Goal: Information Seeking & Learning: Learn about a topic

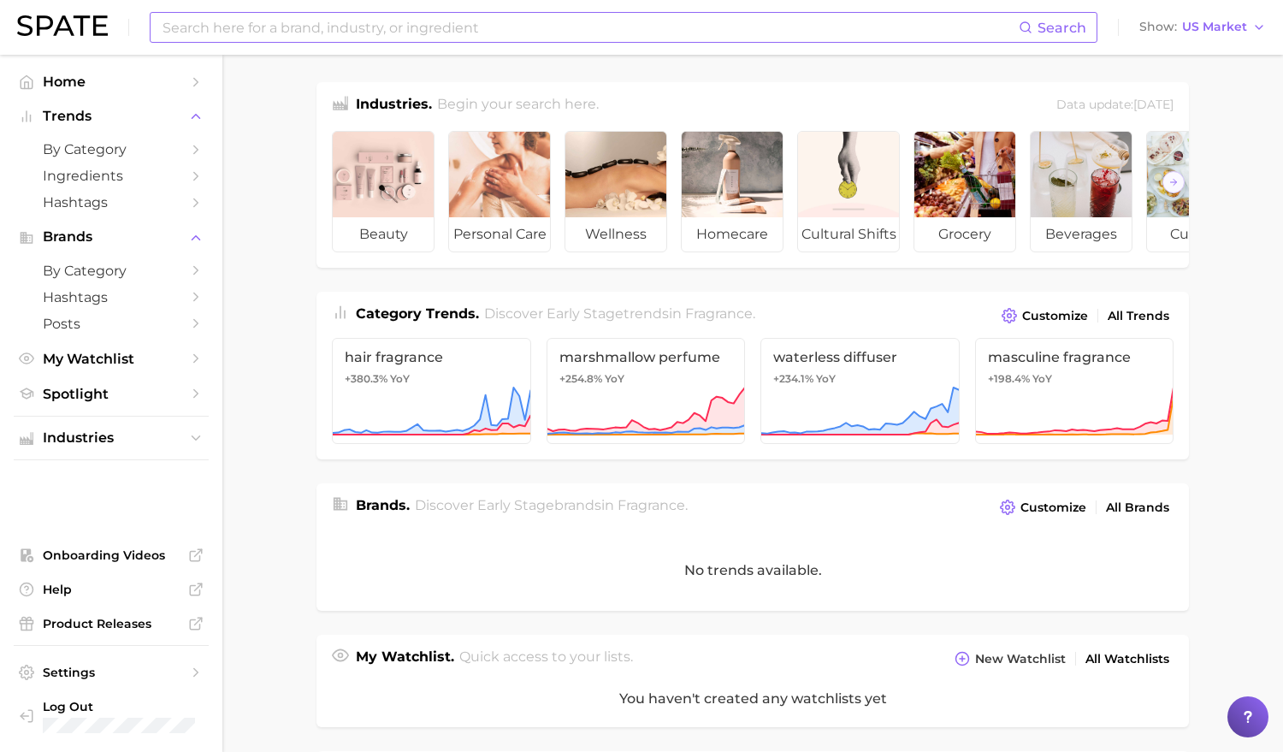
click at [462, 31] on input at bounding box center [590, 27] width 858 height 29
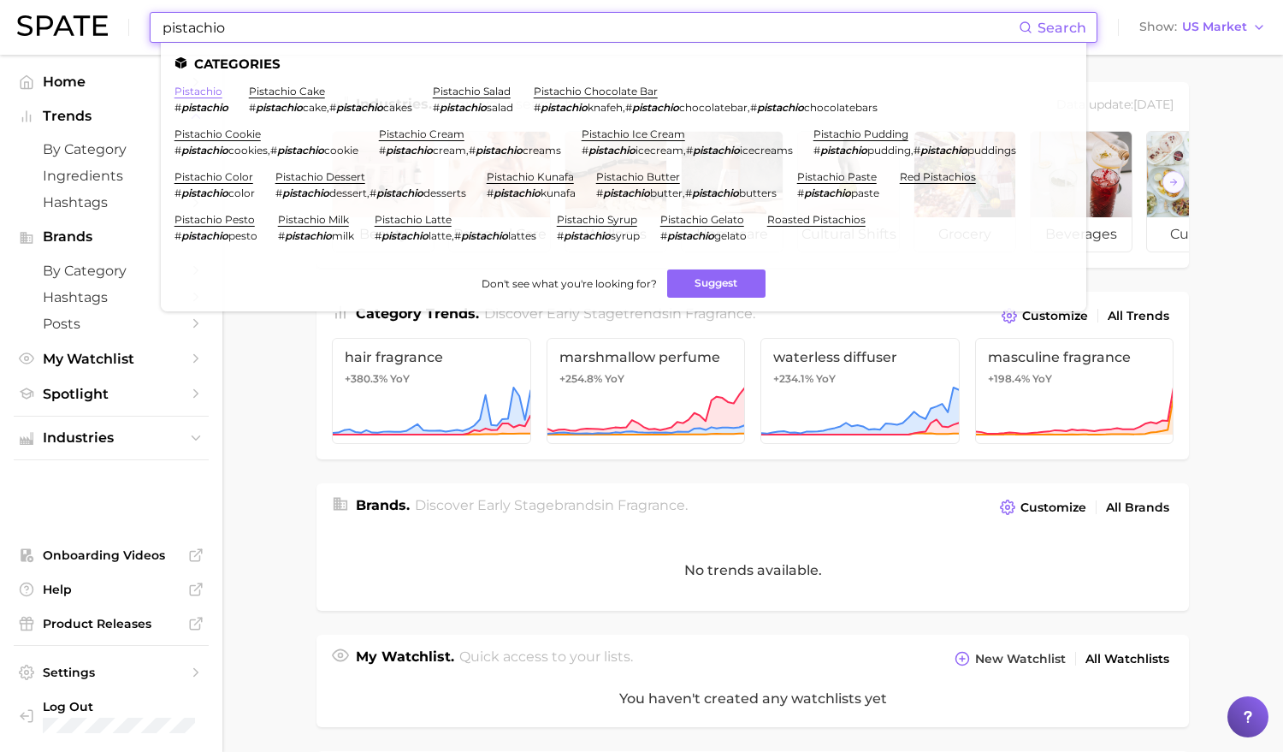
type input "pistachio"
click at [195, 90] on link "pistachio" at bounding box center [198, 91] width 48 height 13
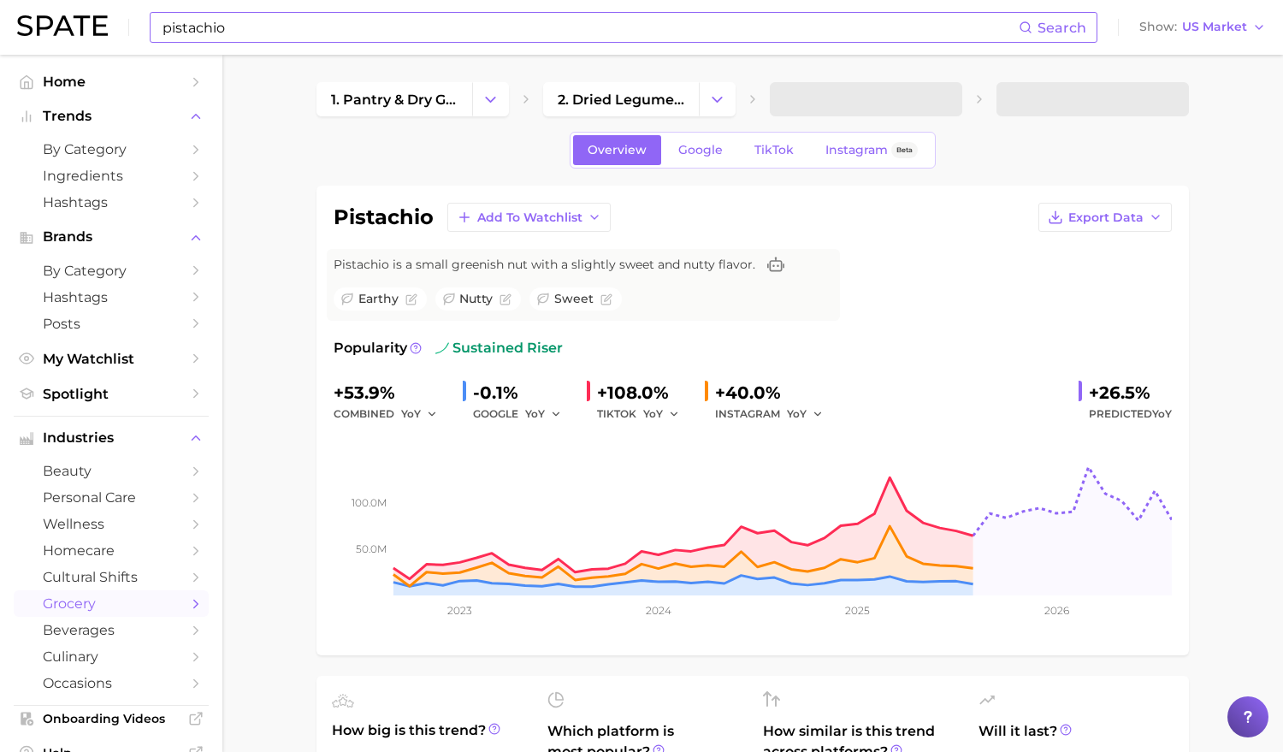
click at [382, 32] on input "pistachio" at bounding box center [590, 27] width 858 height 29
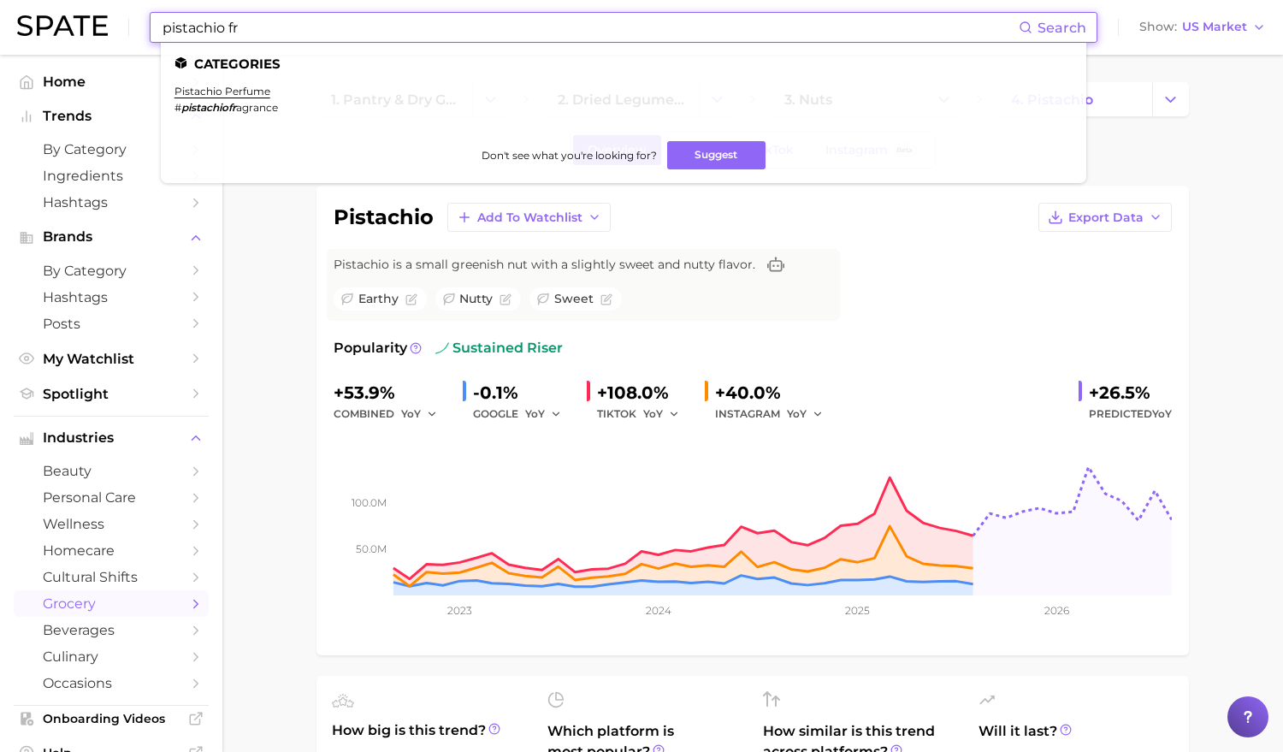
click at [255, 73] on ul "Categories pistachio perfume # pistachiofr agrance Don't see what you're lookin…" at bounding box center [623, 113] width 925 height 140
click at [239, 99] on li "pistachio perfume # pistachiofr agrance" at bounding box center [225, 99] width 103 height 29
click at [227, 92] on link "pistachio perfume" at bounding box center [222, 91] width 96 height 13
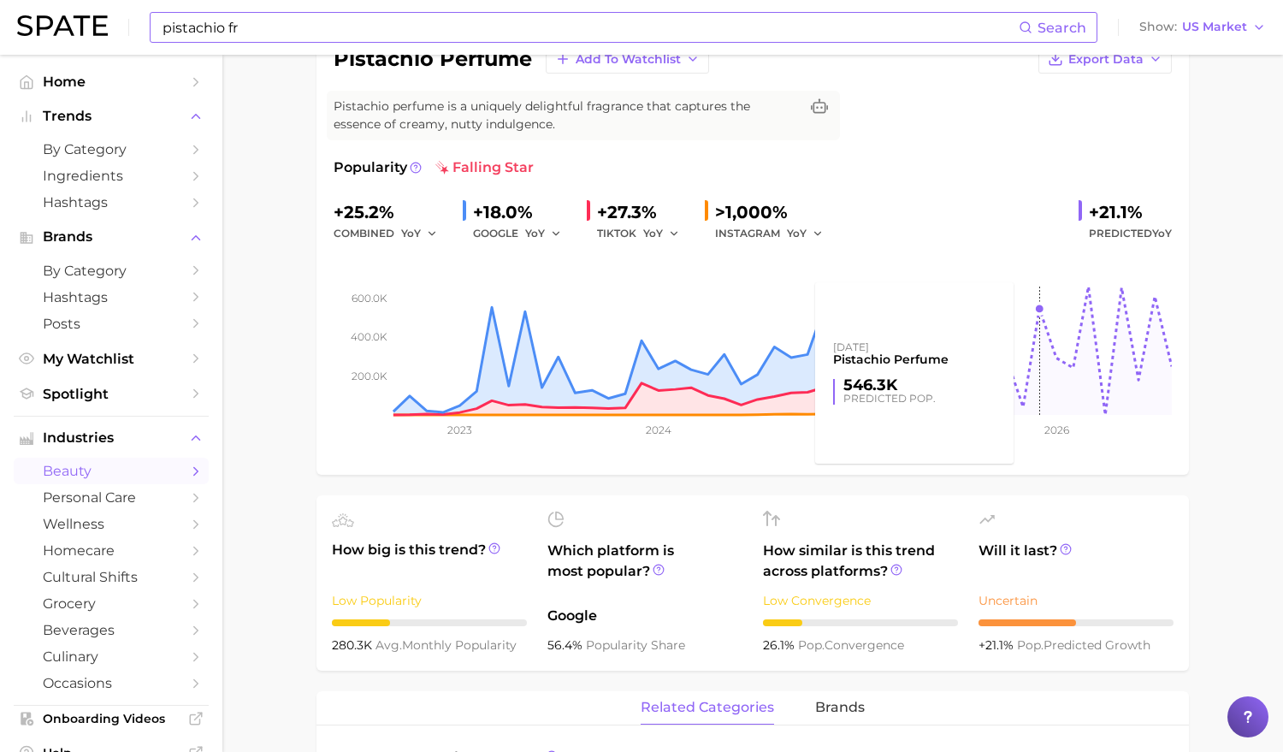
scroll to position [187, 0]
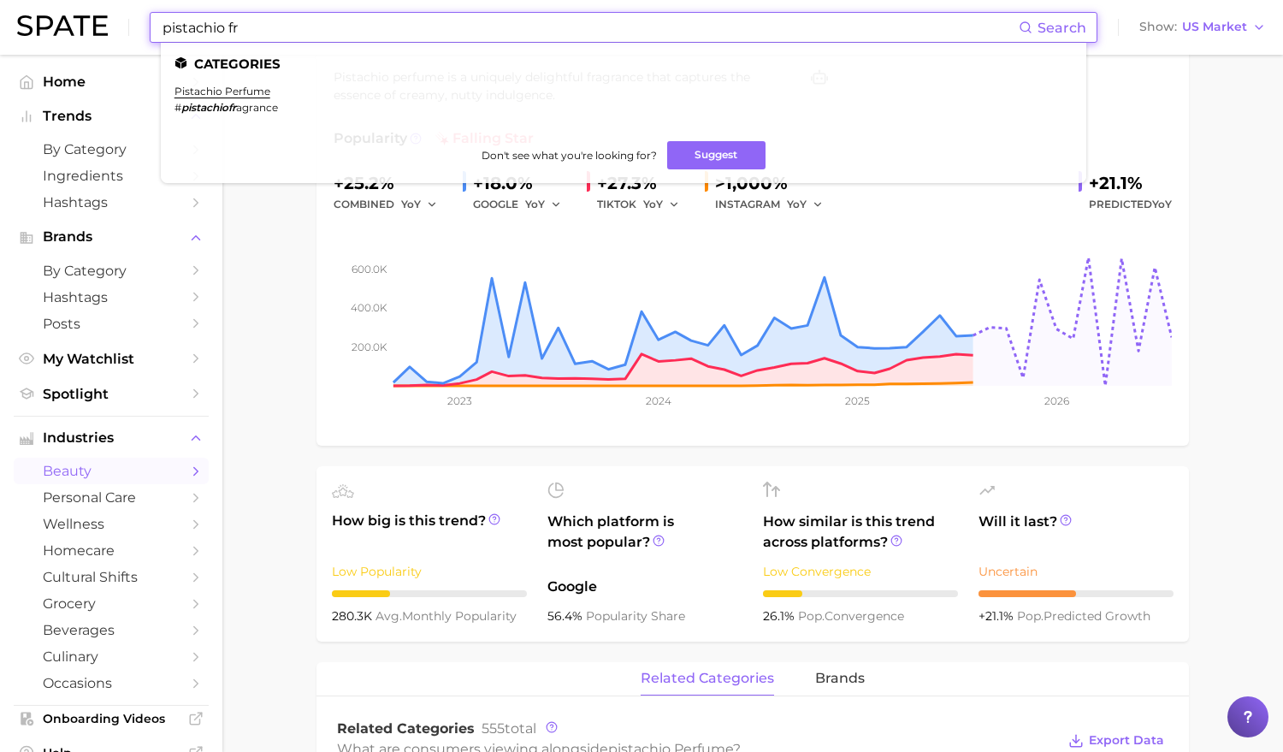
click at [262, 25] on input "pistachio fr" at bounding box center [590, 27] width 858 height 29
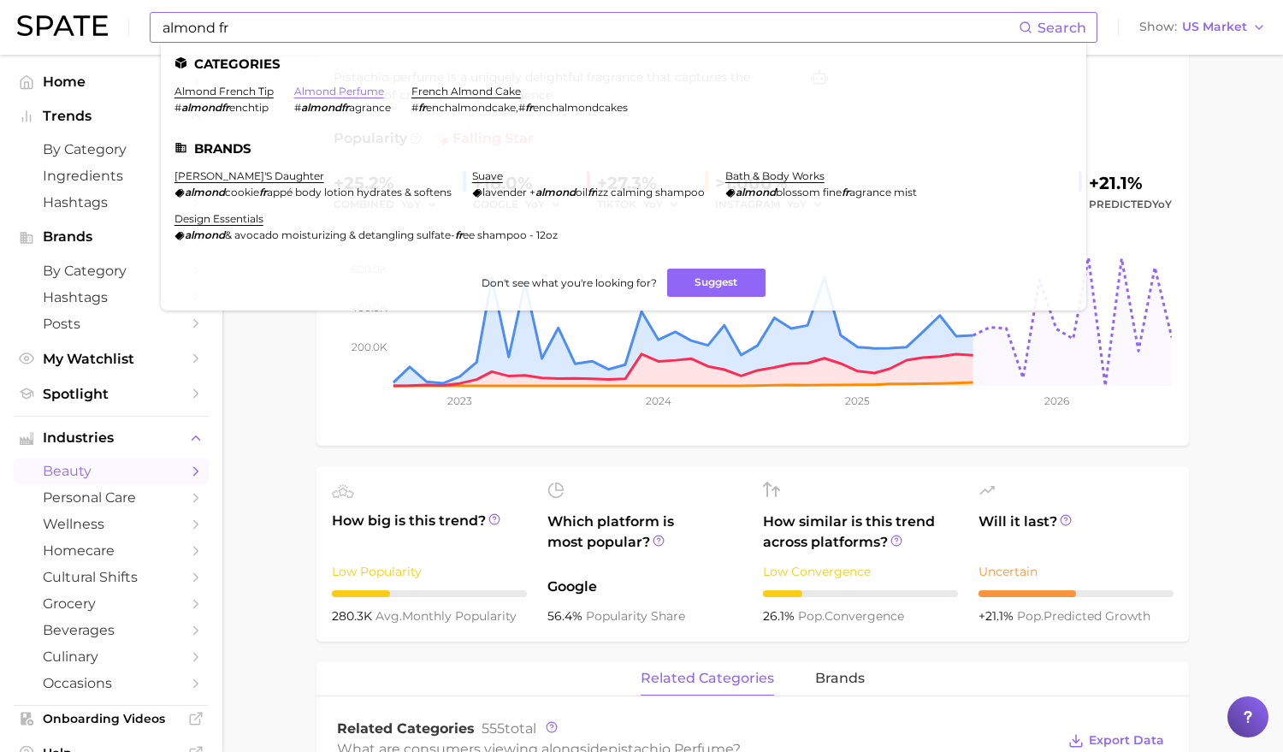
click at [334, 86] on link "almond perfume" at bounding box center [339, 91] width 90 height 13
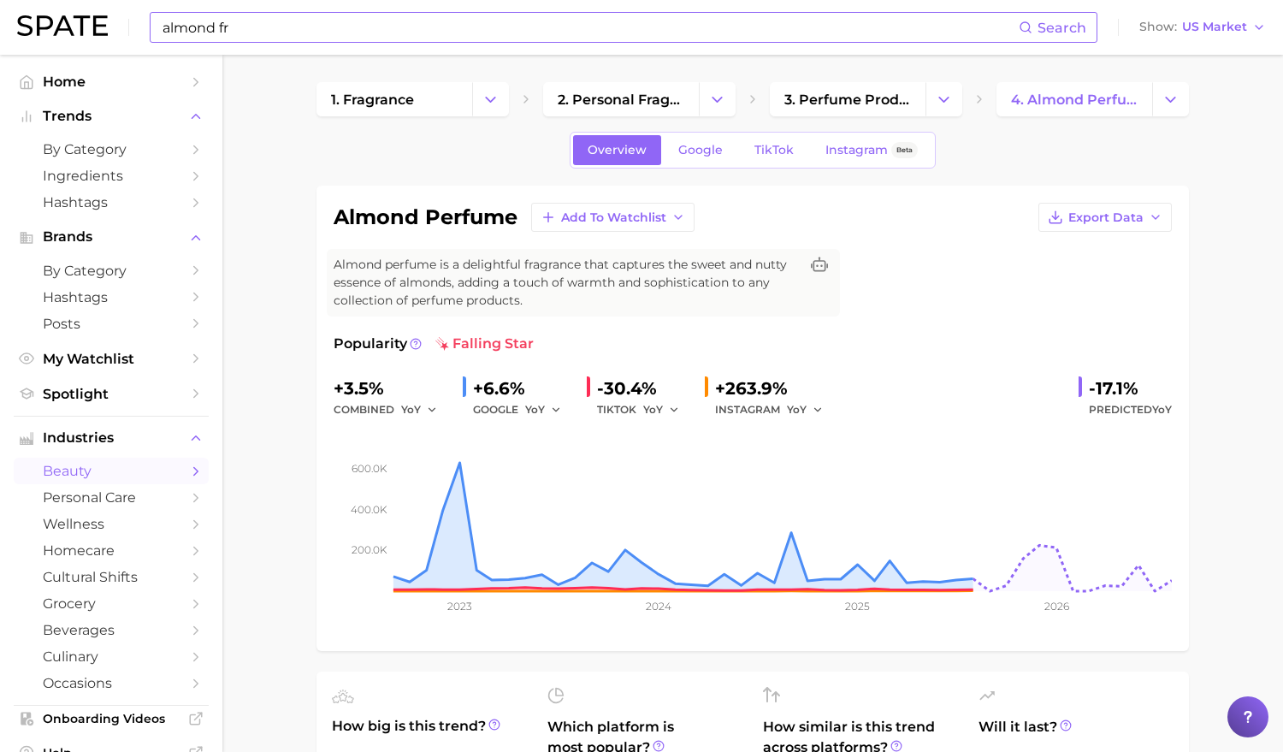
click at [245, 15] on input "almond fr" at bounding box center [590, 27] width 858 height 29
type input "almond"
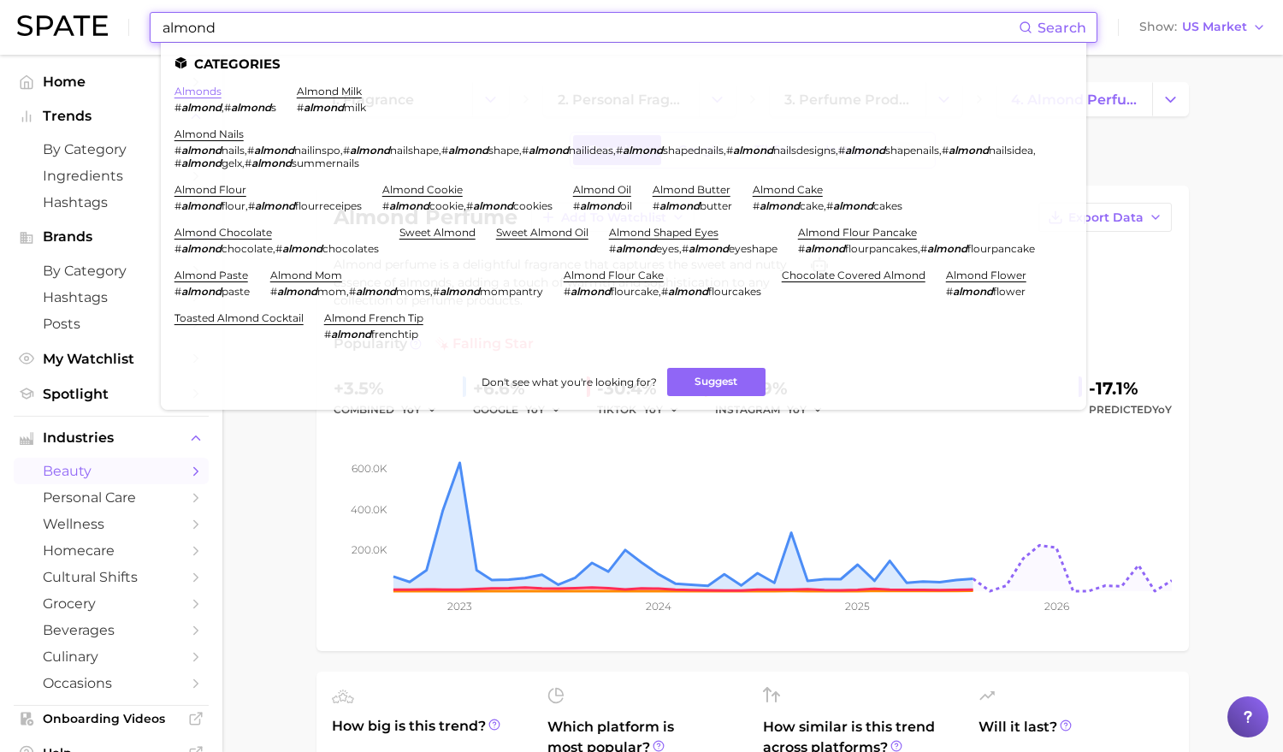
click at [190, 94] on link "almonds" at bounding box center [197, 91] width 47 height 13
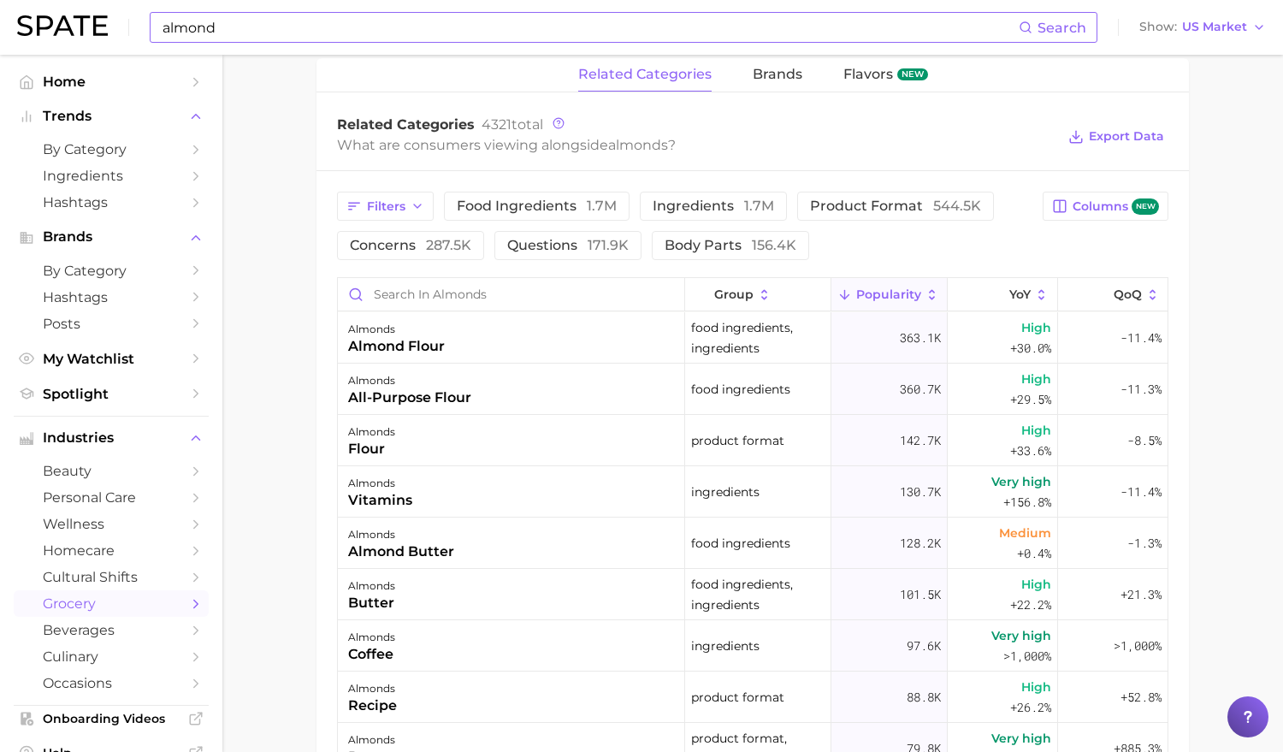
scroll to position [846, 0]
click at [462, 287] on input "Search in almonds" at bounding box center [511, 292] width 346 height 32
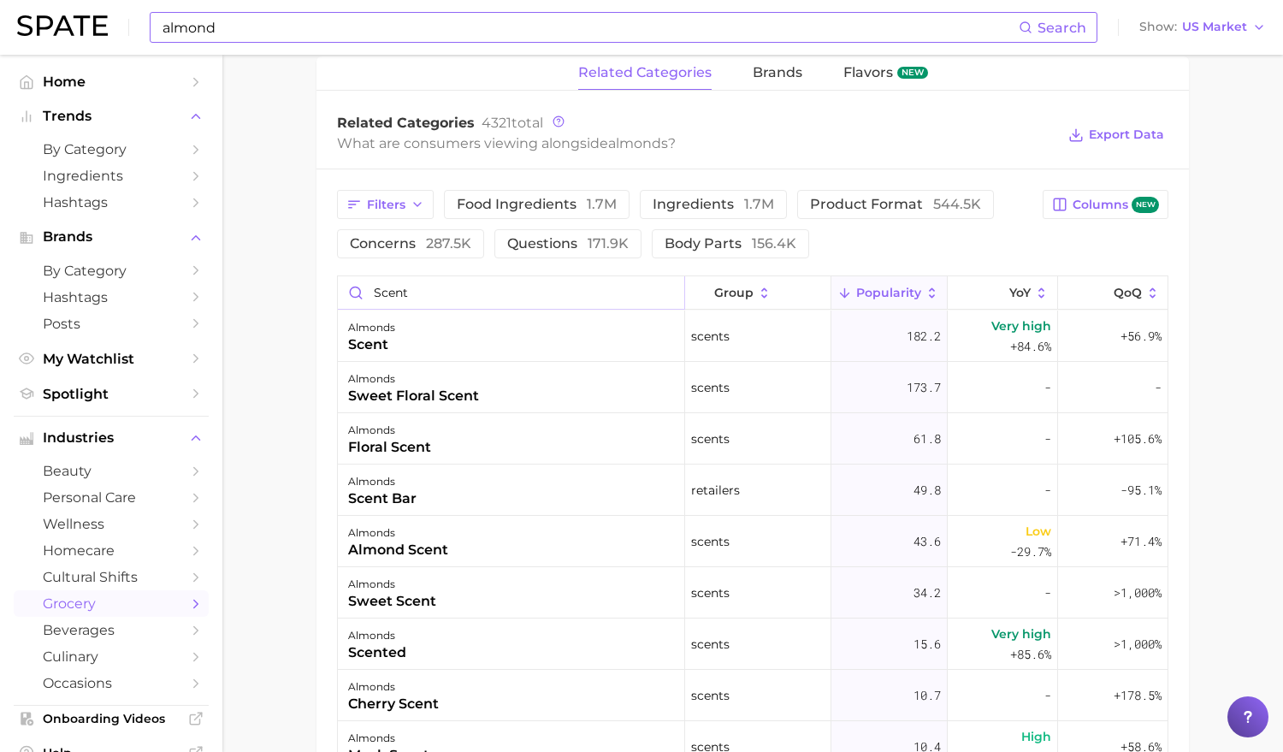
type input "scent"
click at [470, 50] on div "almond Search Show US Market" at bounding box center [641, 27] width 1249 height 55
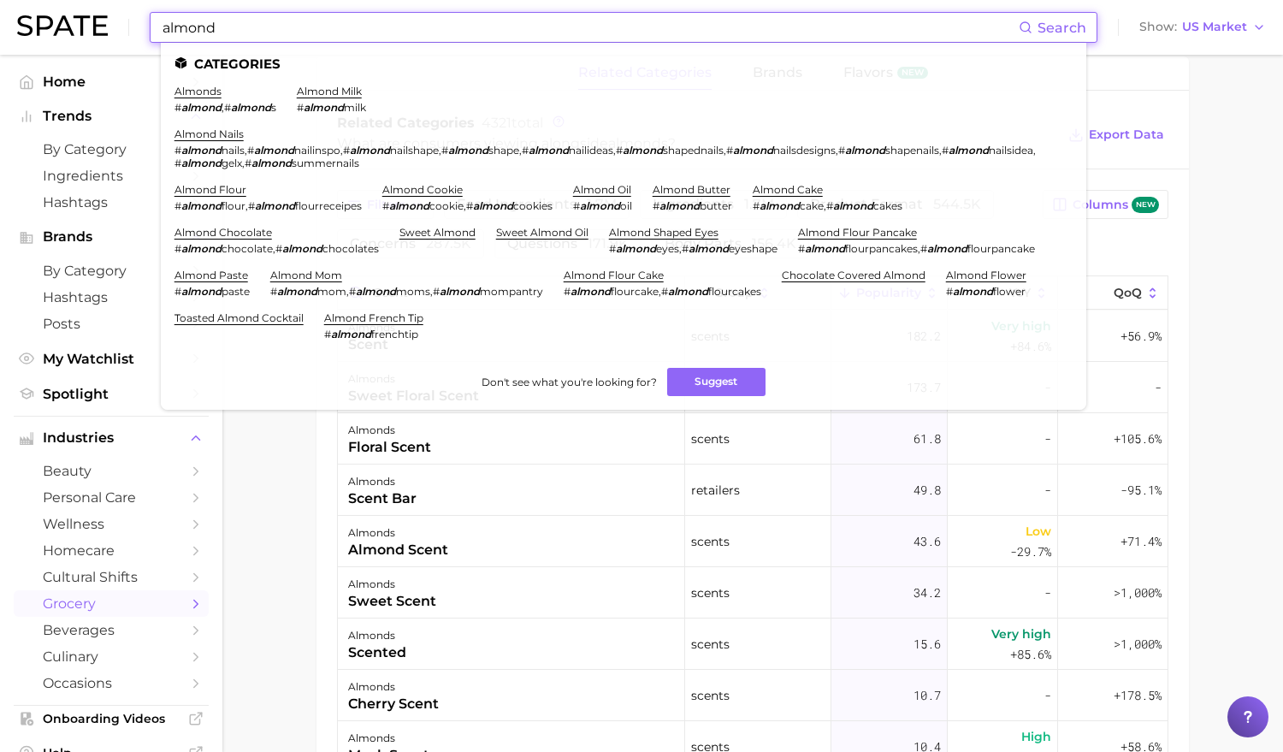
click at [429, 25] on input "almond" at bounding box center [590, 27] width 858 height 29
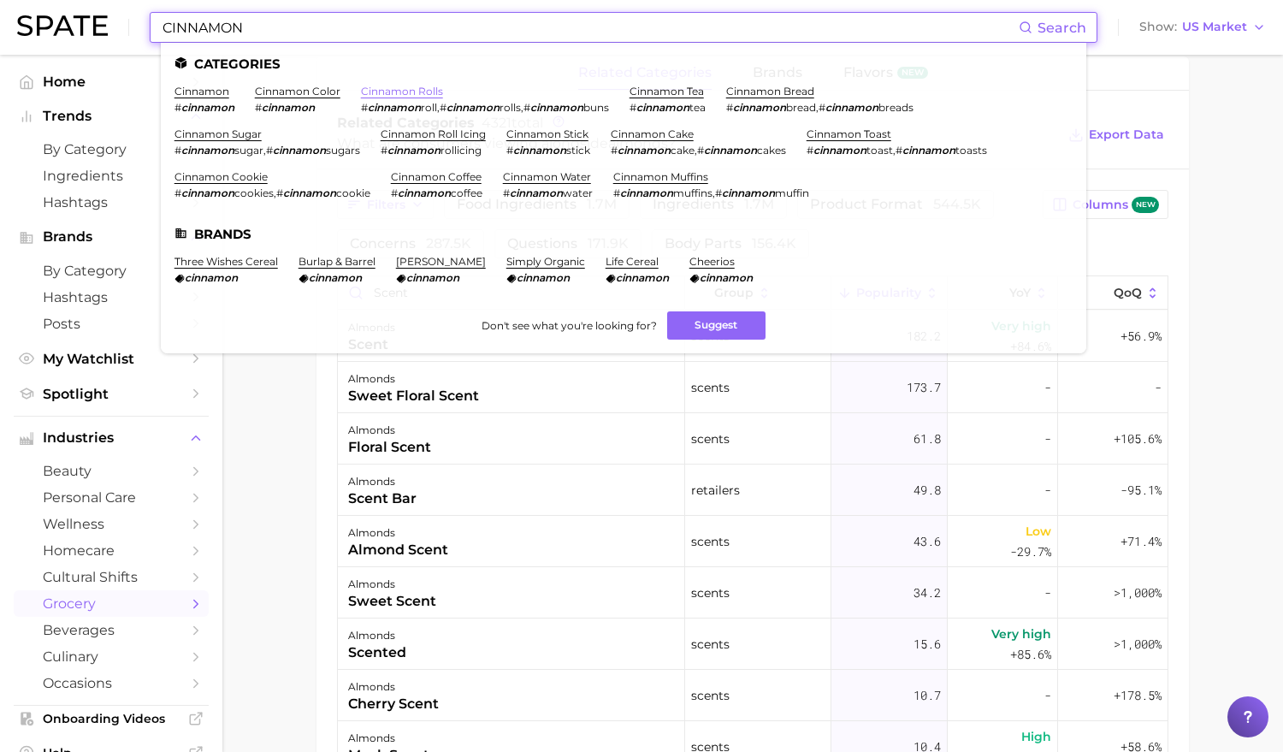
type input "CINNAMON"
click at [396, 91] on link "cinnamon rolls" at bounding box center [402, 91] width 82 height 13
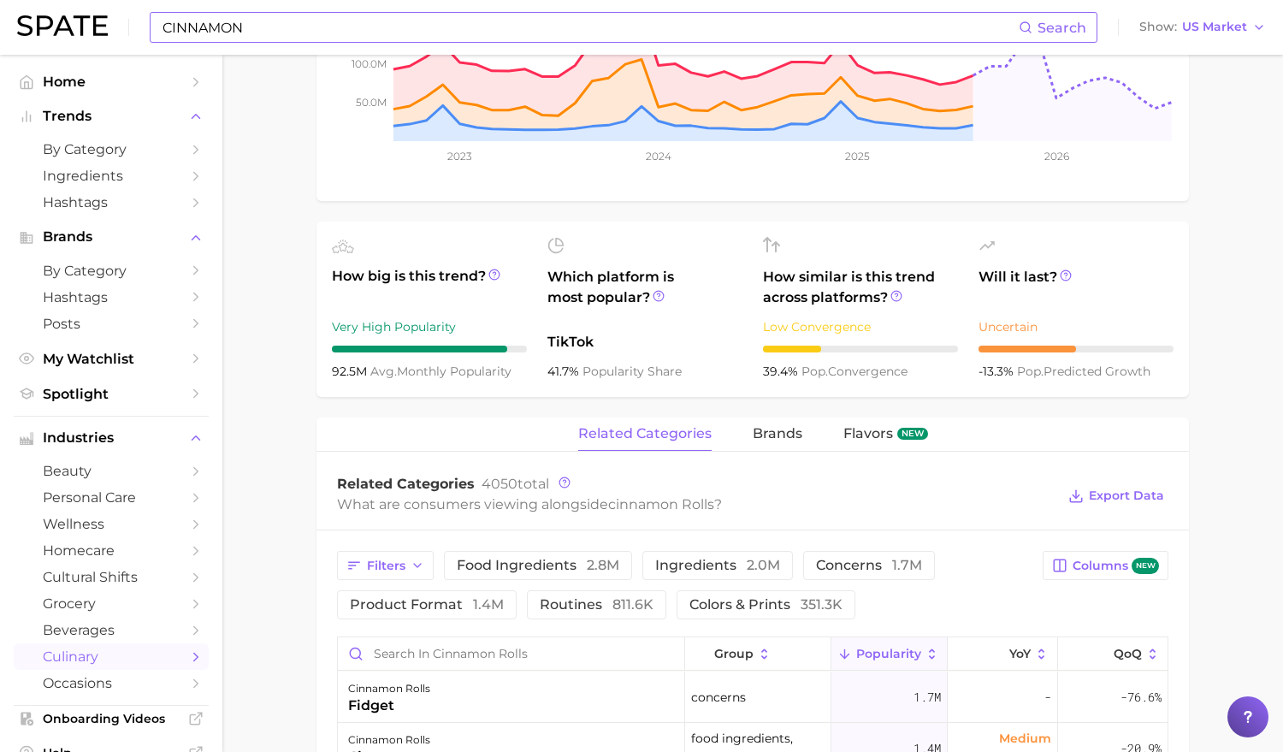
scroll to position [877, 0]
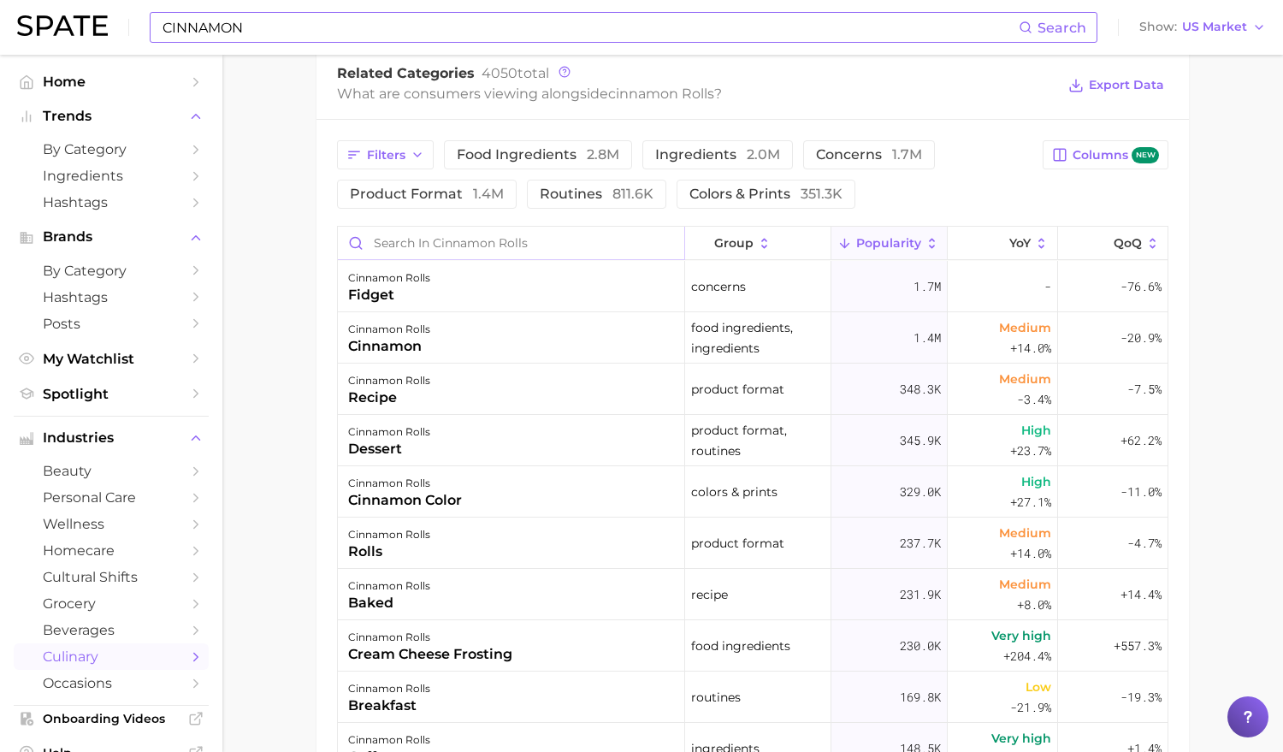
click at [527, 247] on input "Search in cinnamon rolls" at bounding box center [511, 243] width 346 height 32
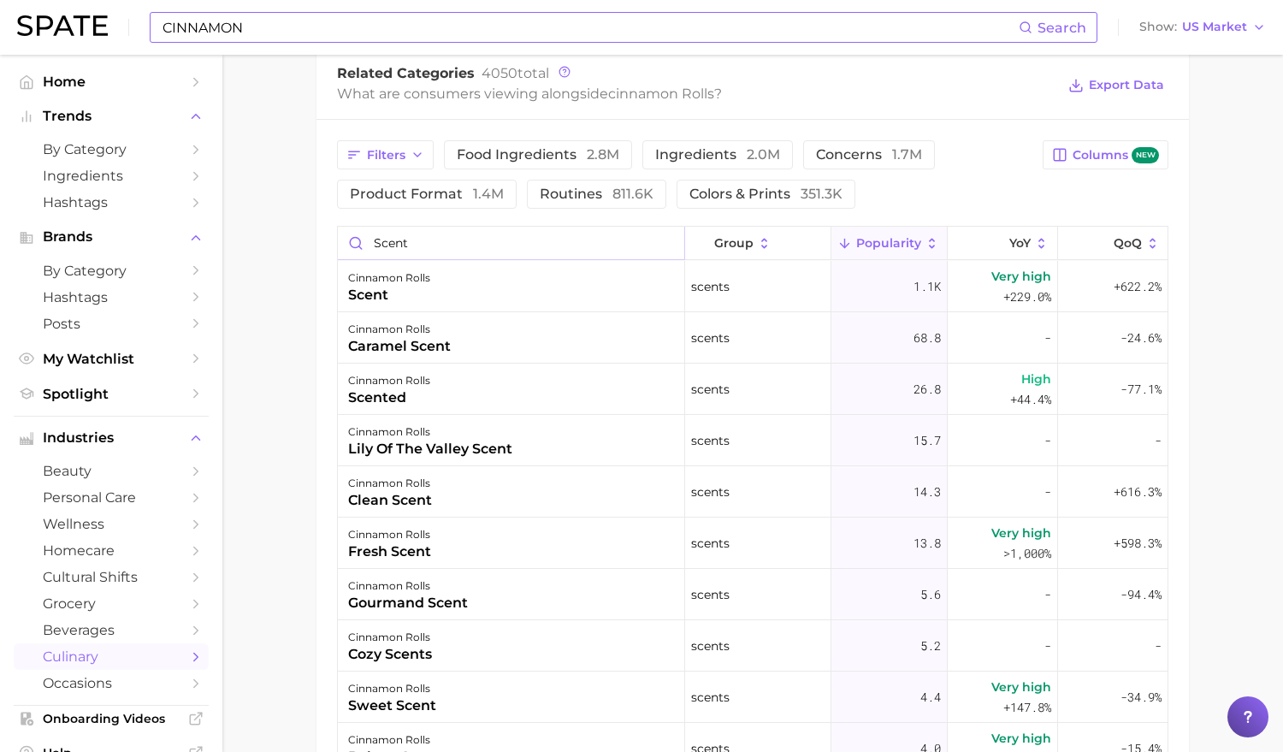
type input "scent"
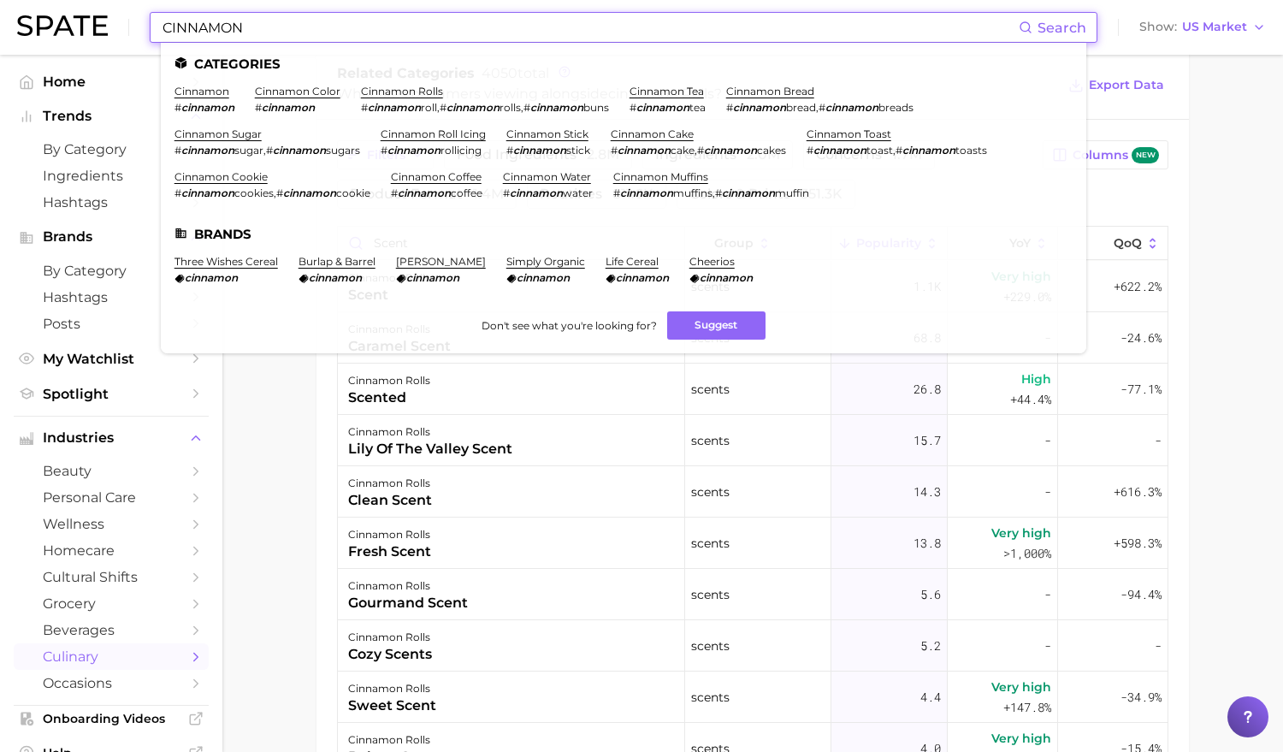
click at [563, 30] on input "CINNAMON" at bounding box center [590, 27] width 858 height 29
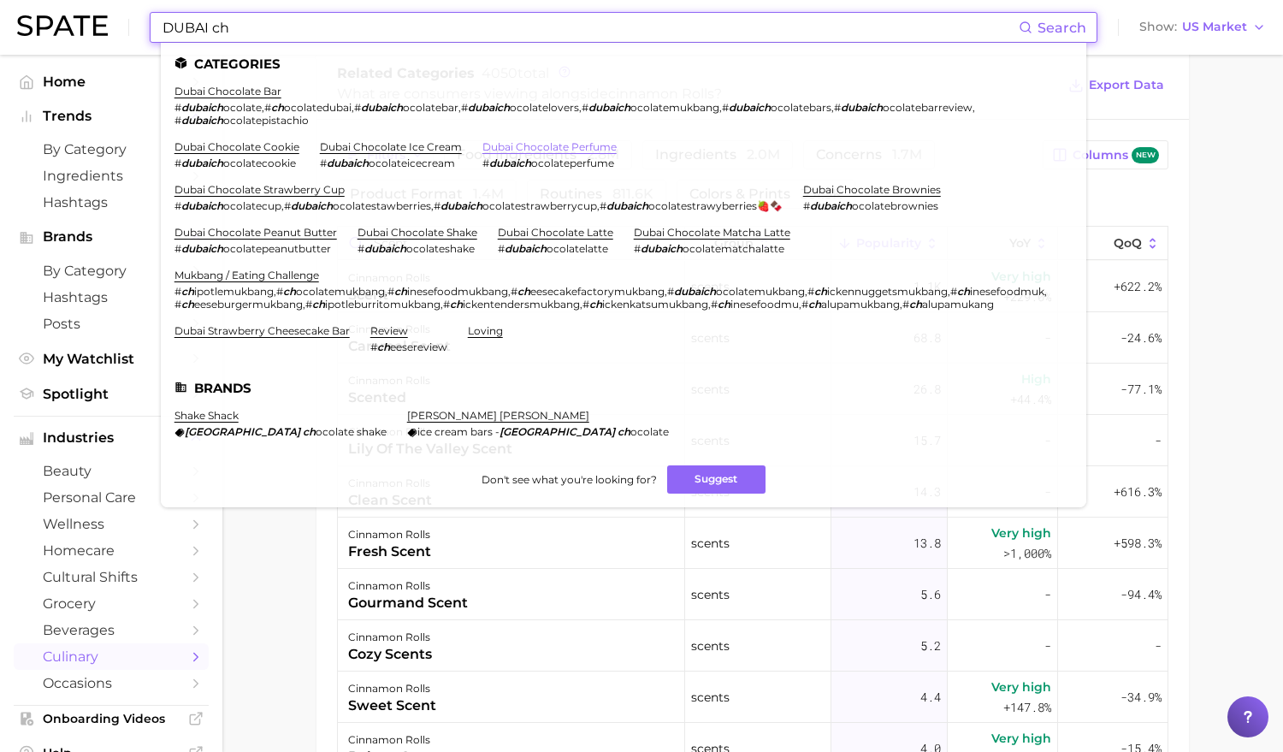
click at [517, 145] on link "dubai chocolate perfume" at bounding box center [549, 146] width 134 height 13
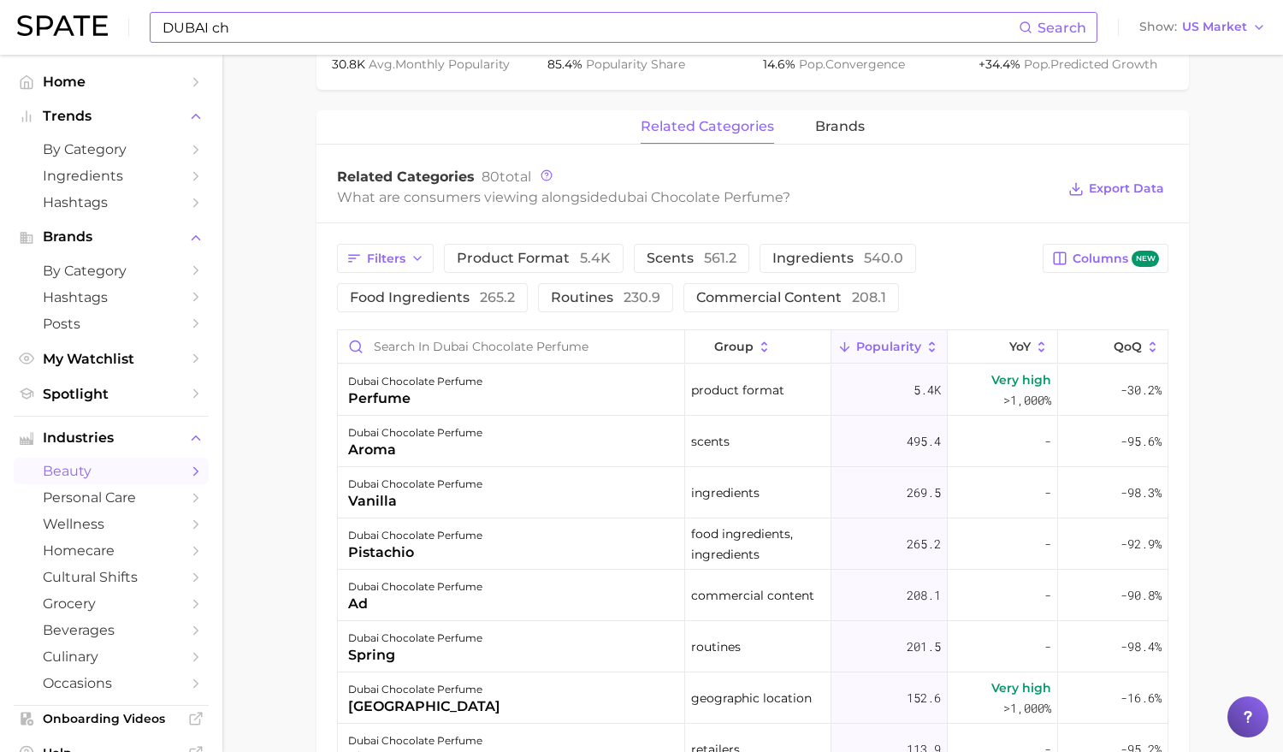
scroll to position [756, 0]
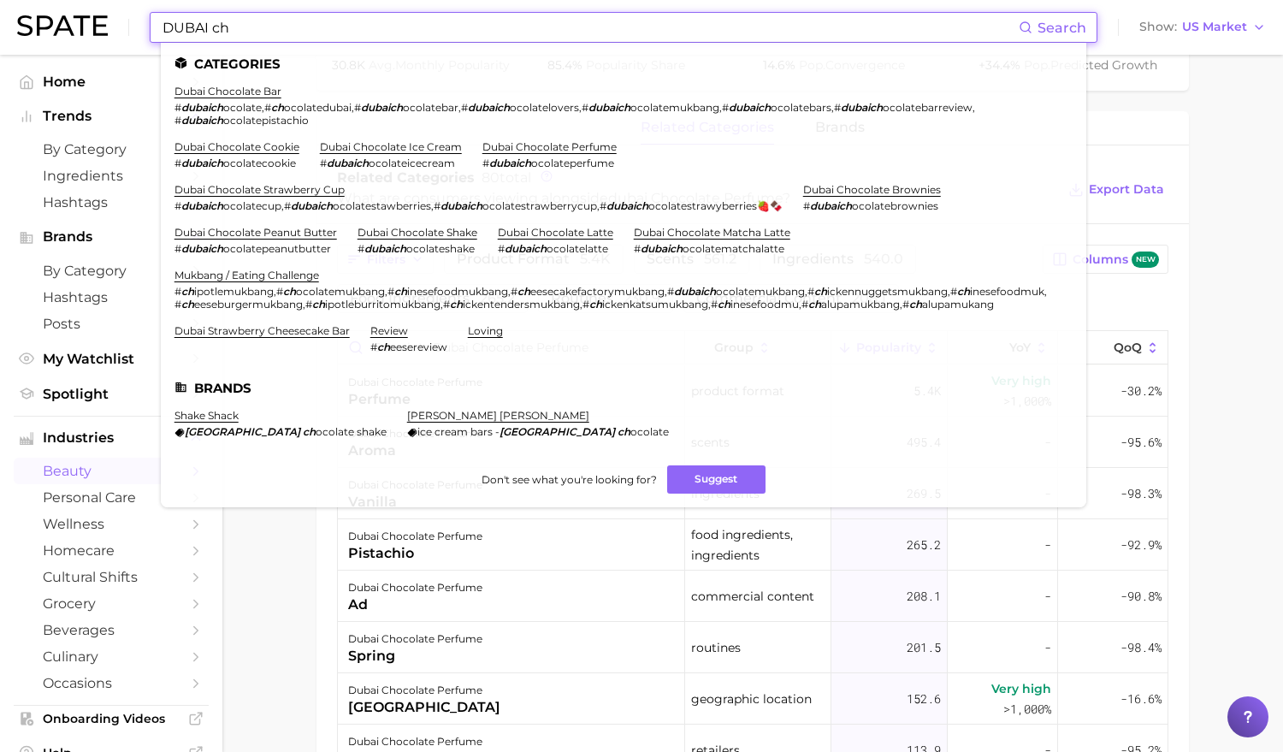
click at [393, 27] on input "DUBAI ch" at bounding box center [590, 27] width 858 height 29
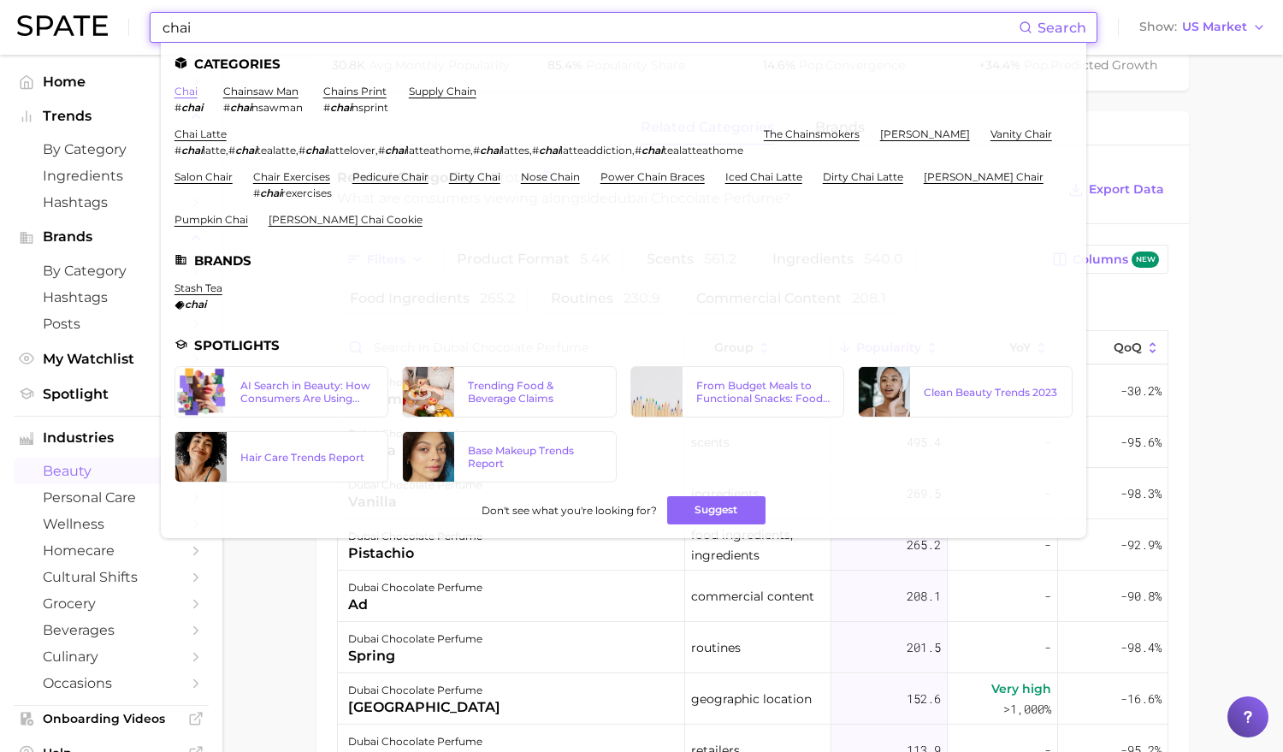
type input "chai"
click at [186, 91] on link "chai" at bounding box center [185, 91] width 23 height 13
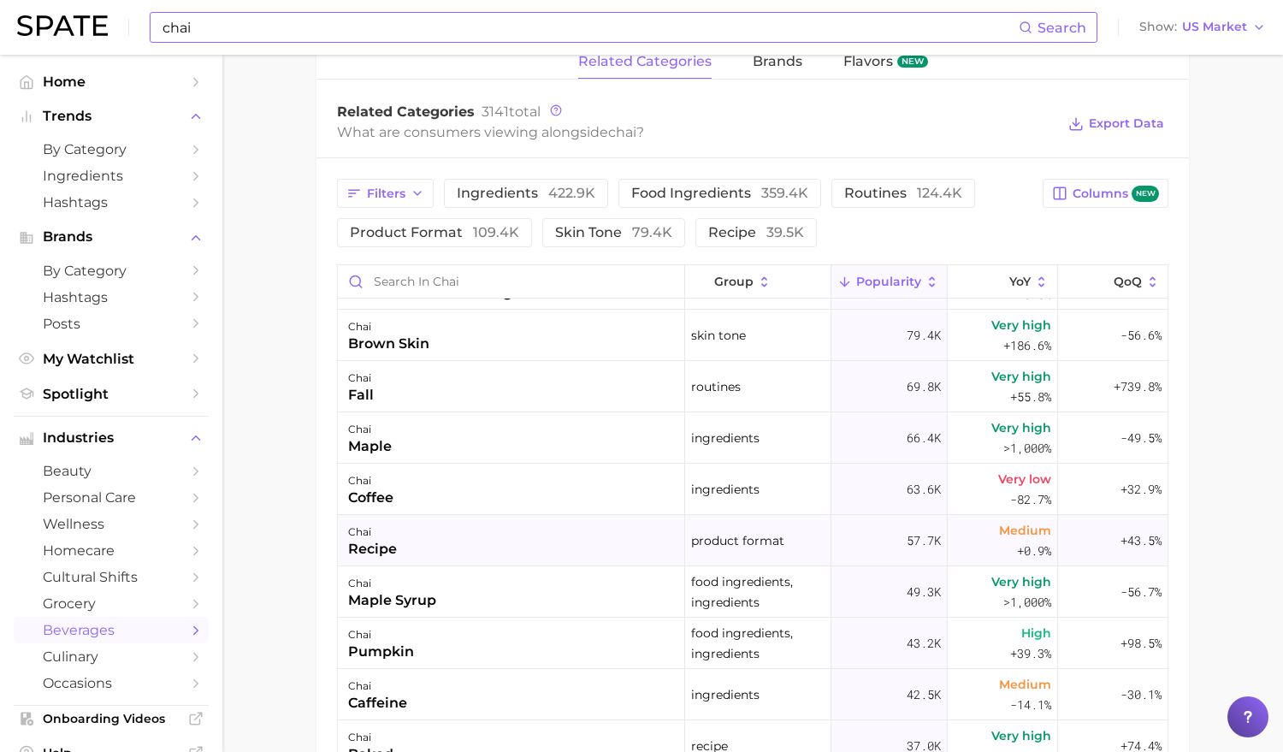
scroll to position [28, 0]
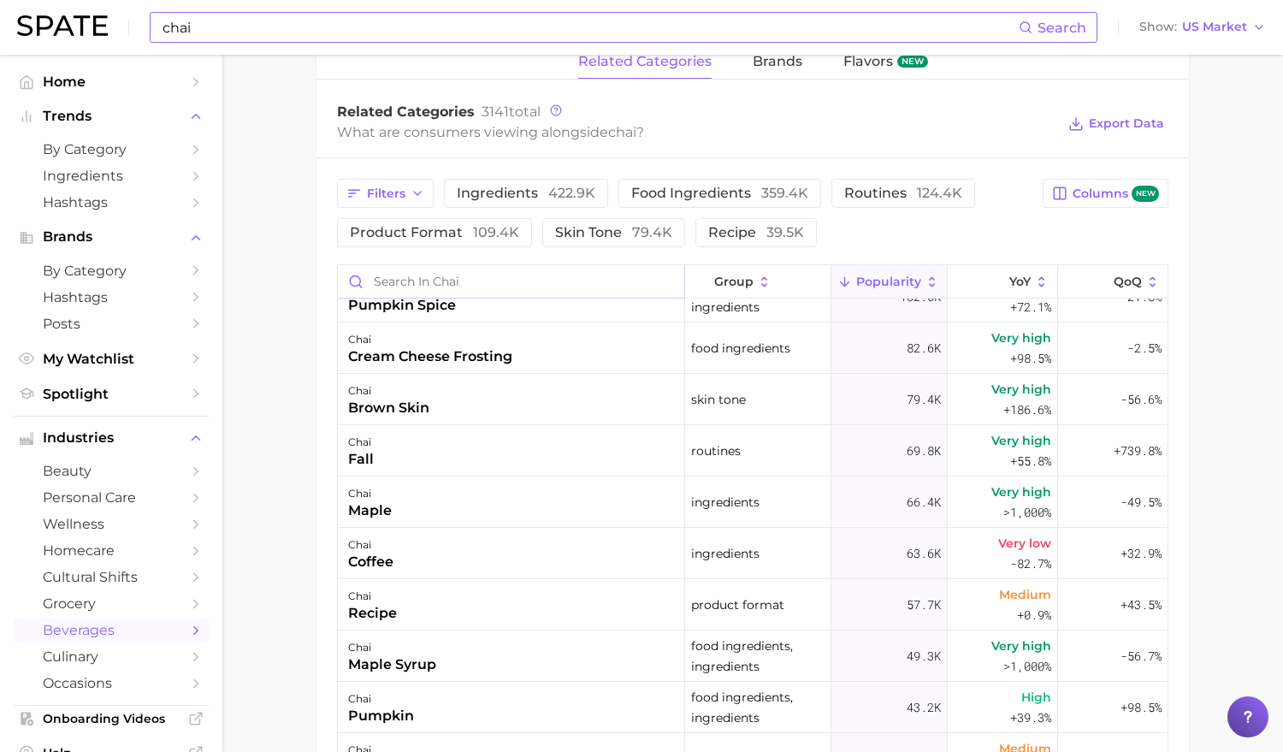
click at [475, 284] on input "Search in chai" at bounding box center [511, 281] width 346 height 32
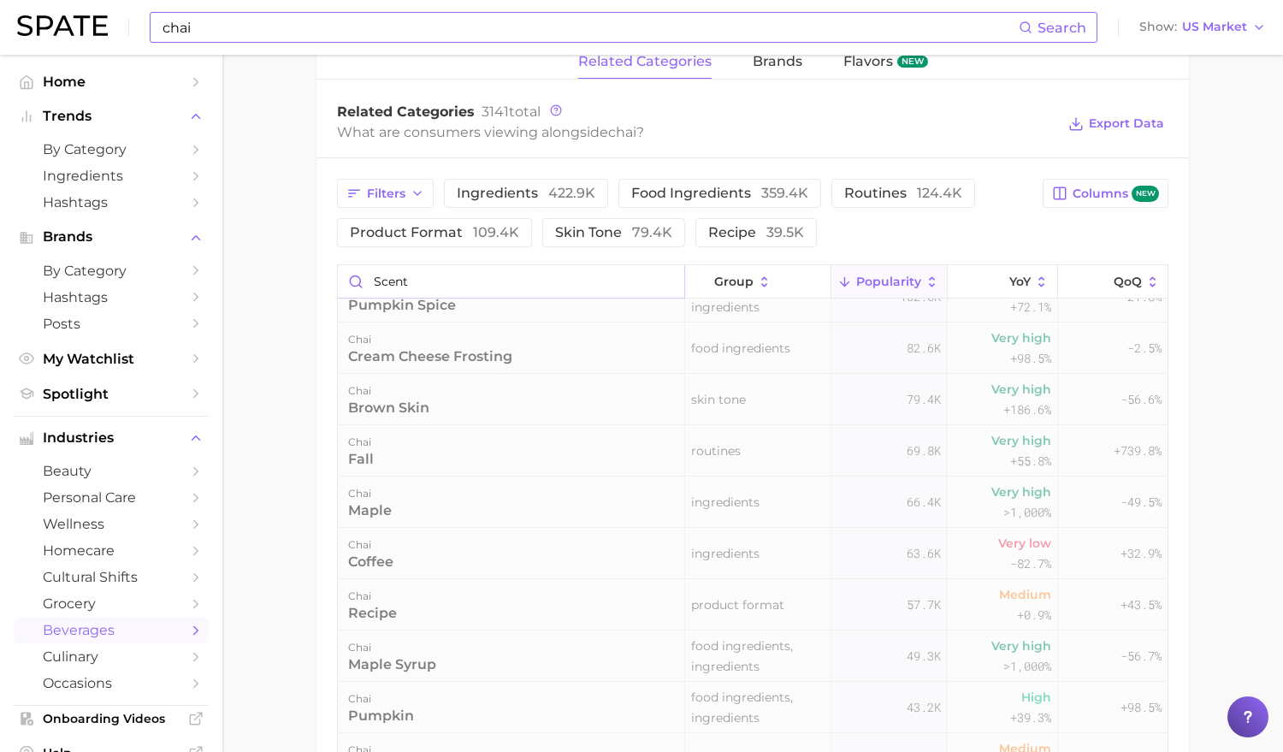
scroll to position [0, 0]
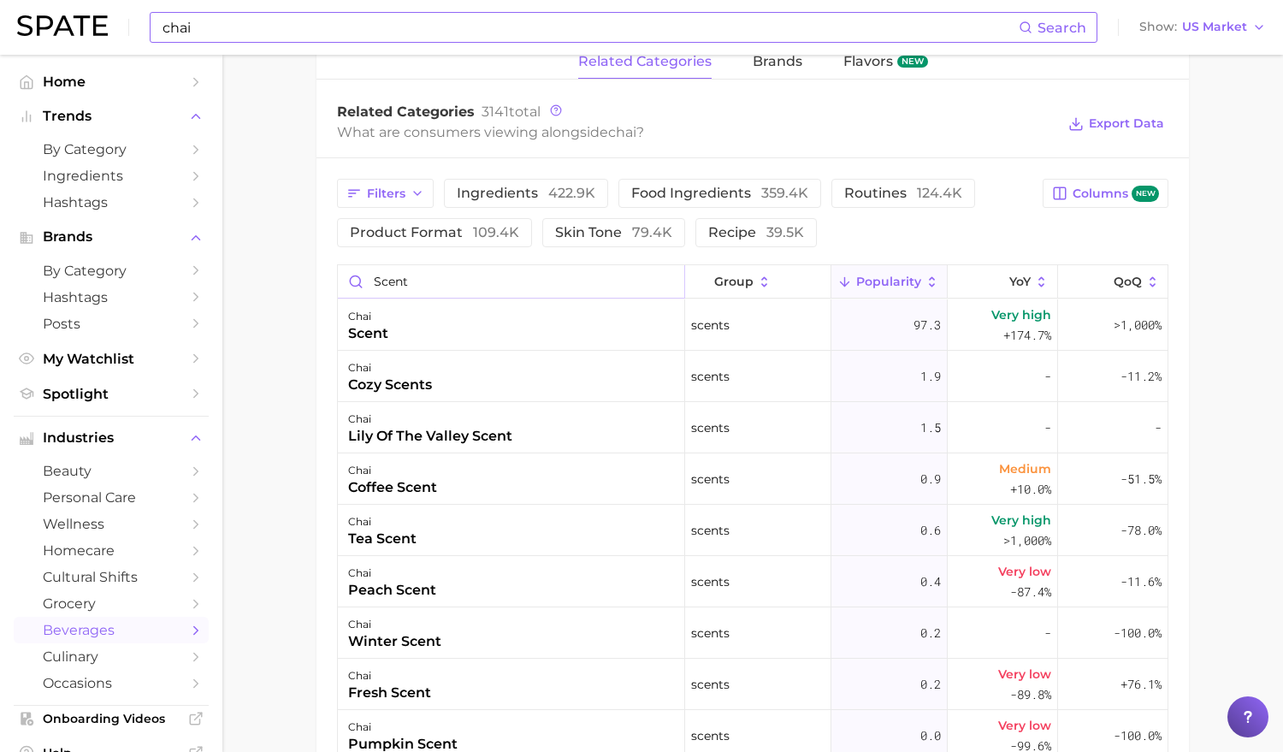
type input "scent"
click at [590, 38] on input "chai" at bounding box center [590, 27] width 858 height 29
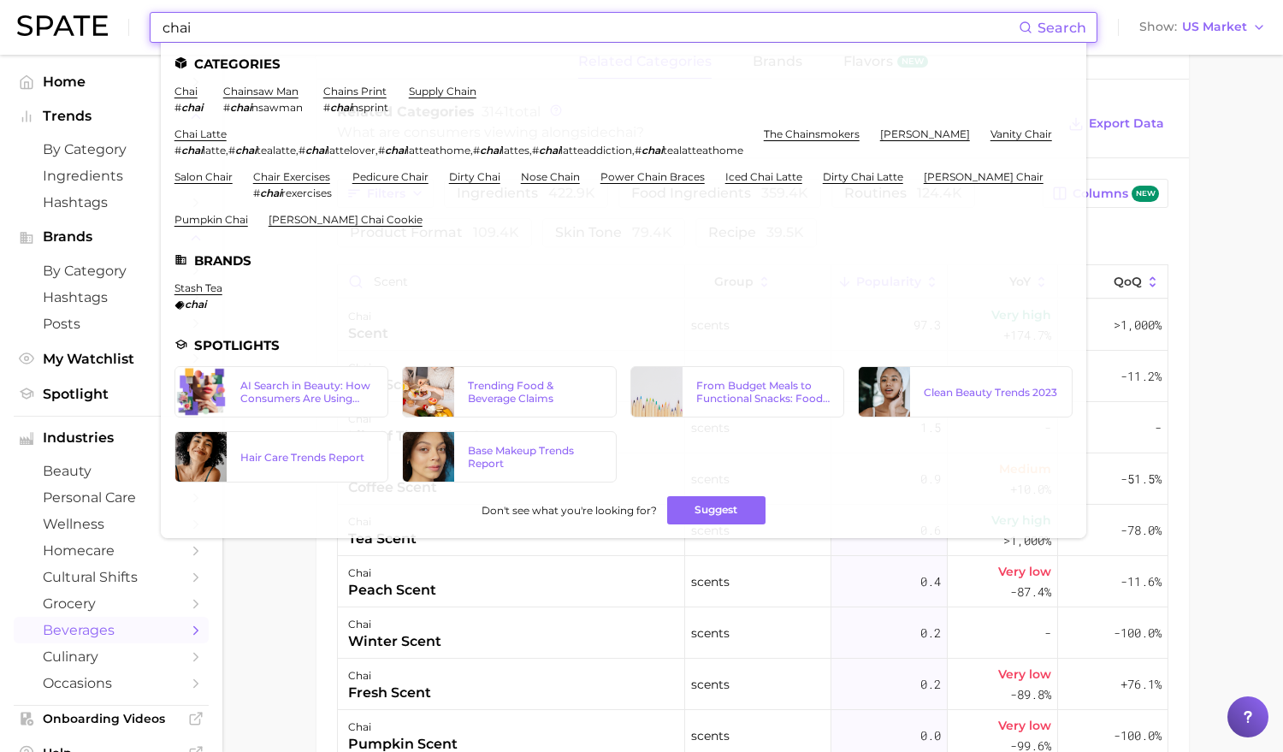
click at [590, 38] on input "chai" at bounding box center [590, 27] width 858 height 29
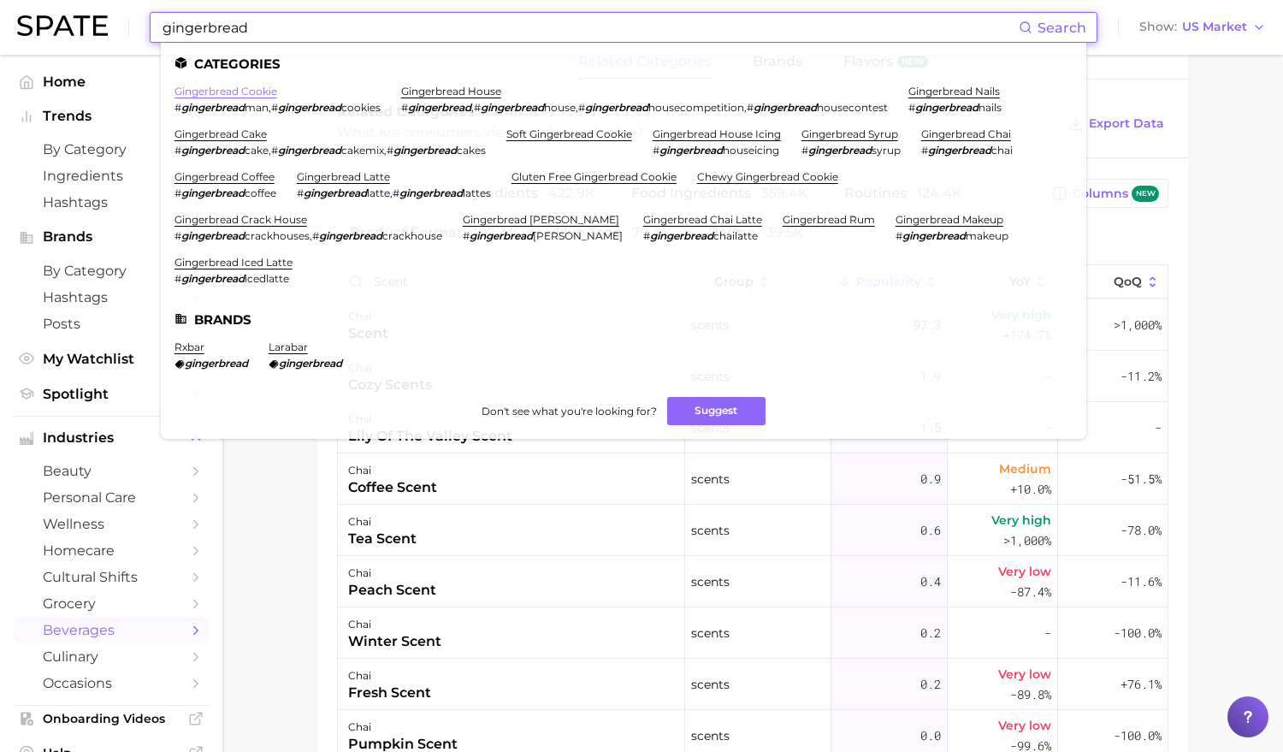
type input "gingerbread"
click at [227, 94] on link "gingerbread cookie" at bounding box center [225, 91] width 103 height 13
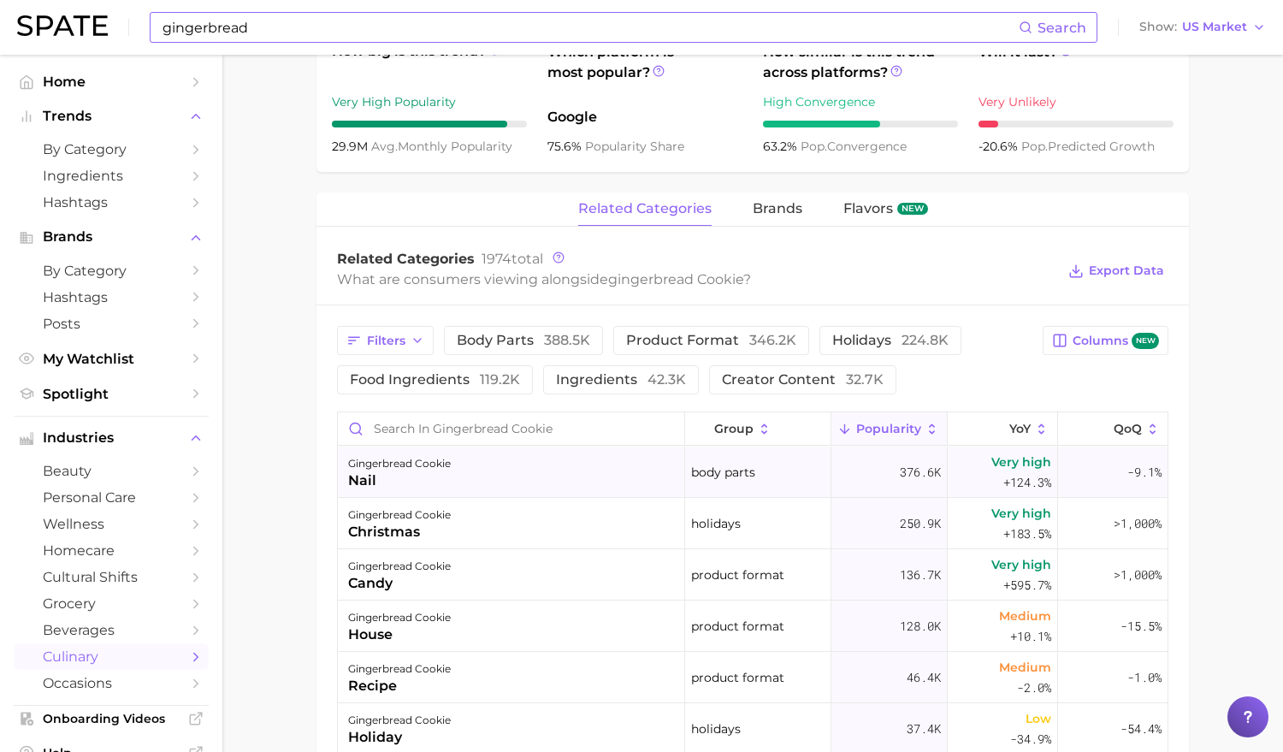
scroll to position [693, 0]
click at [473, 451] on div "gingerbread cookie nail" at bounding box center [511, 471] width 347 height 51
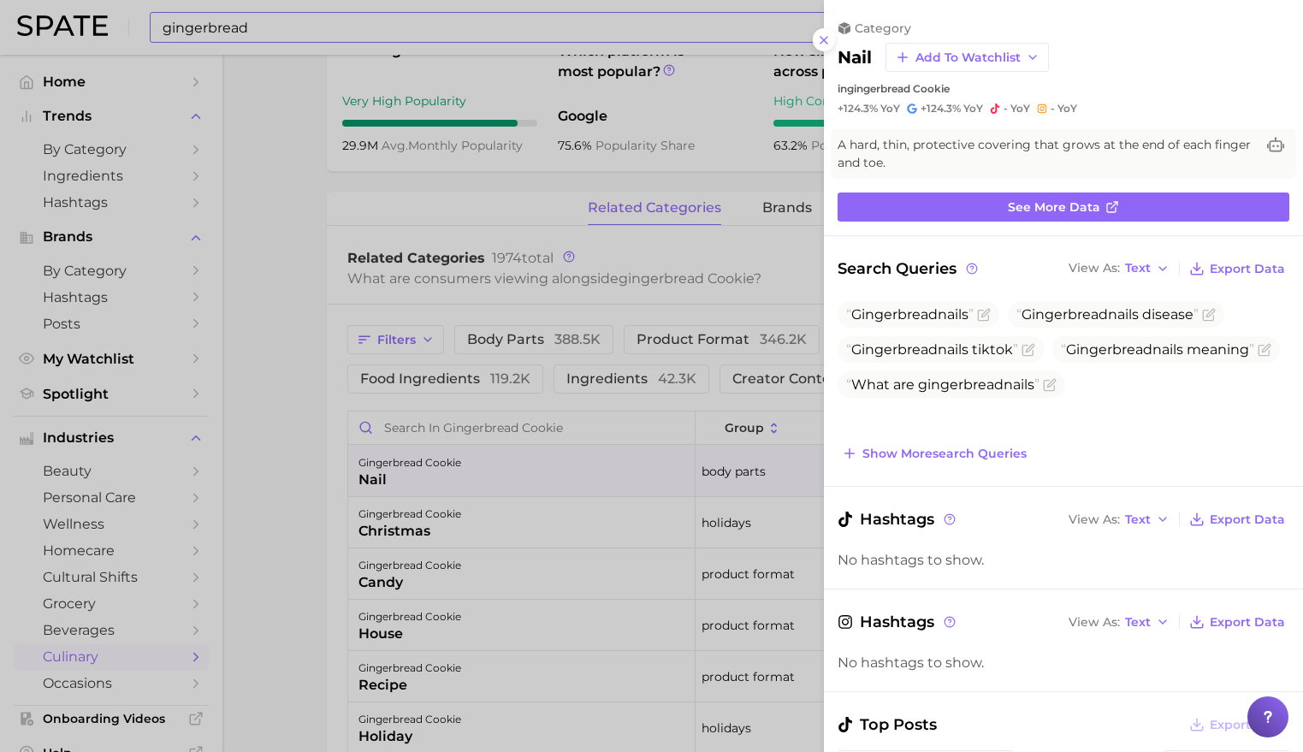
click at [457, 433] on div at bounding box center [651, 376] width 1303 height 752
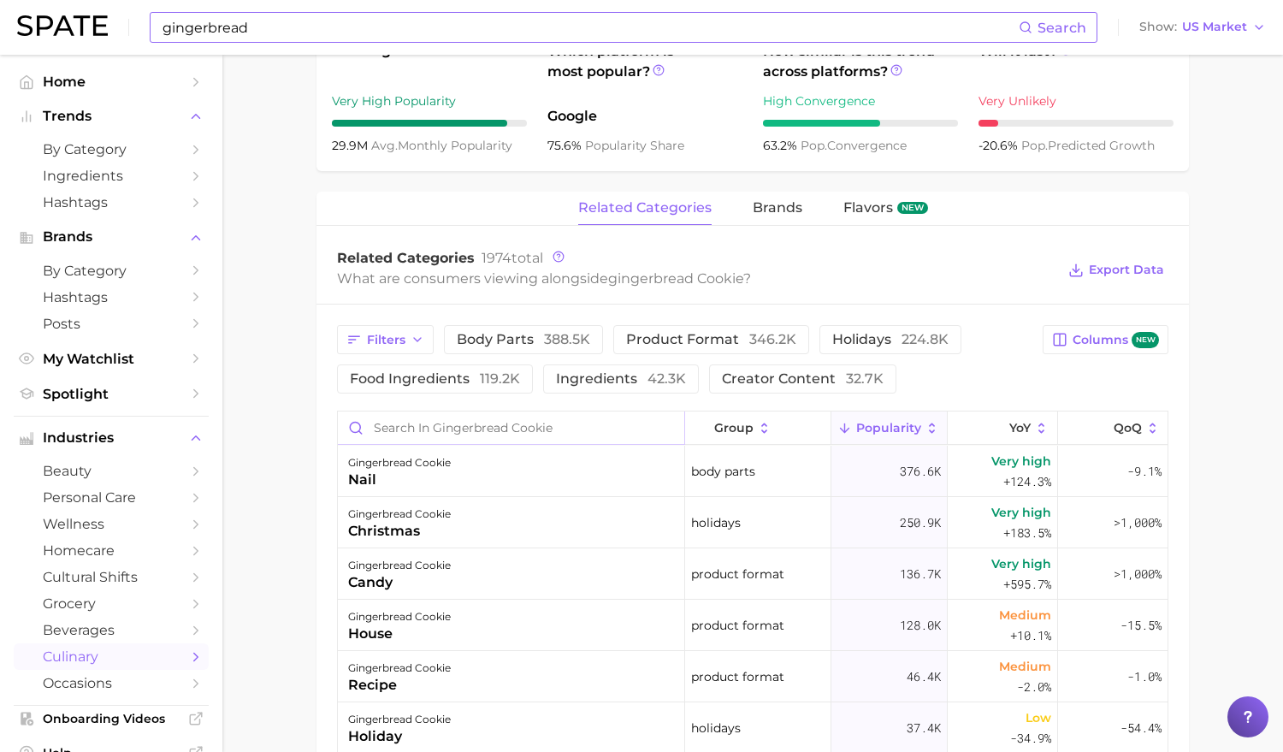
click at [434, 426] on input "Search in gingerbread cookie" at bounding box center [511, 427] width 346 height 32
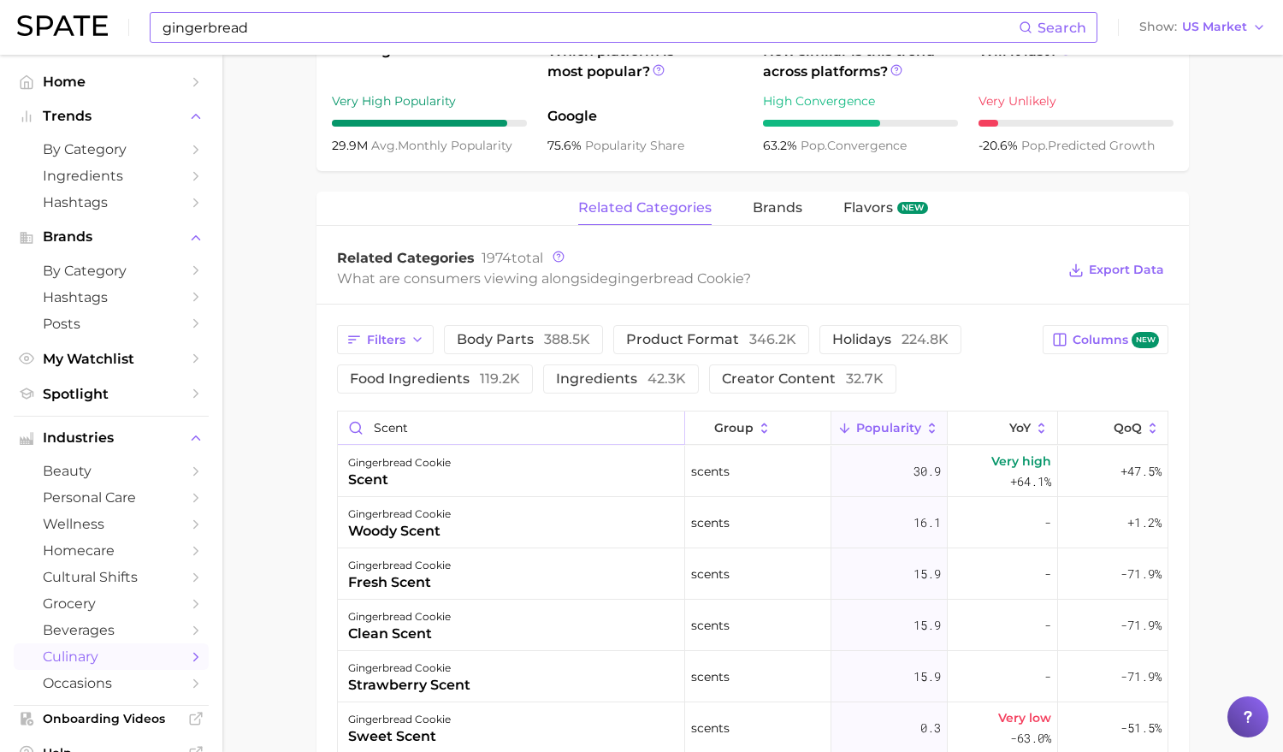
type input "scent"
click at [335, 30] on input "gingerbread" at bounding box center [590, 27] width 858 height 29
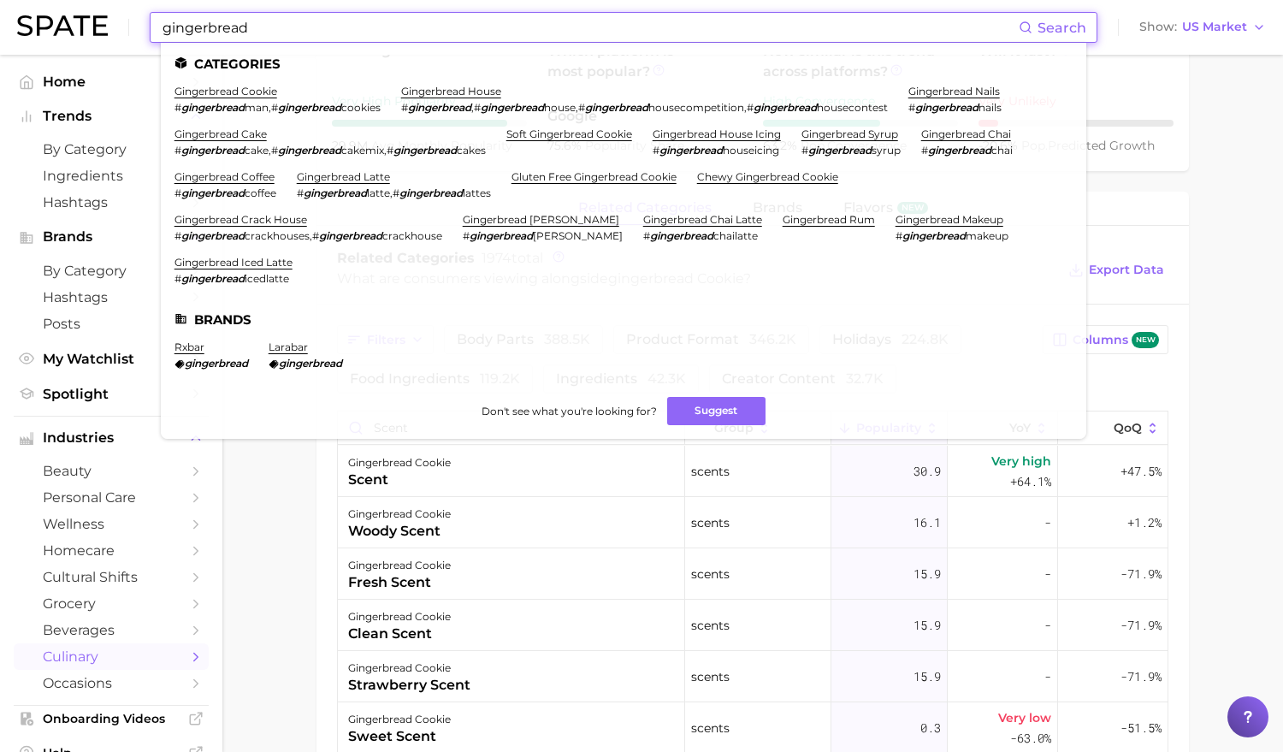
click at [335, 30] on input "gingerbread" at bounding box center [590, 27] width 858 height 29
